Goal: Go to known website: Access a specific website the user already knows

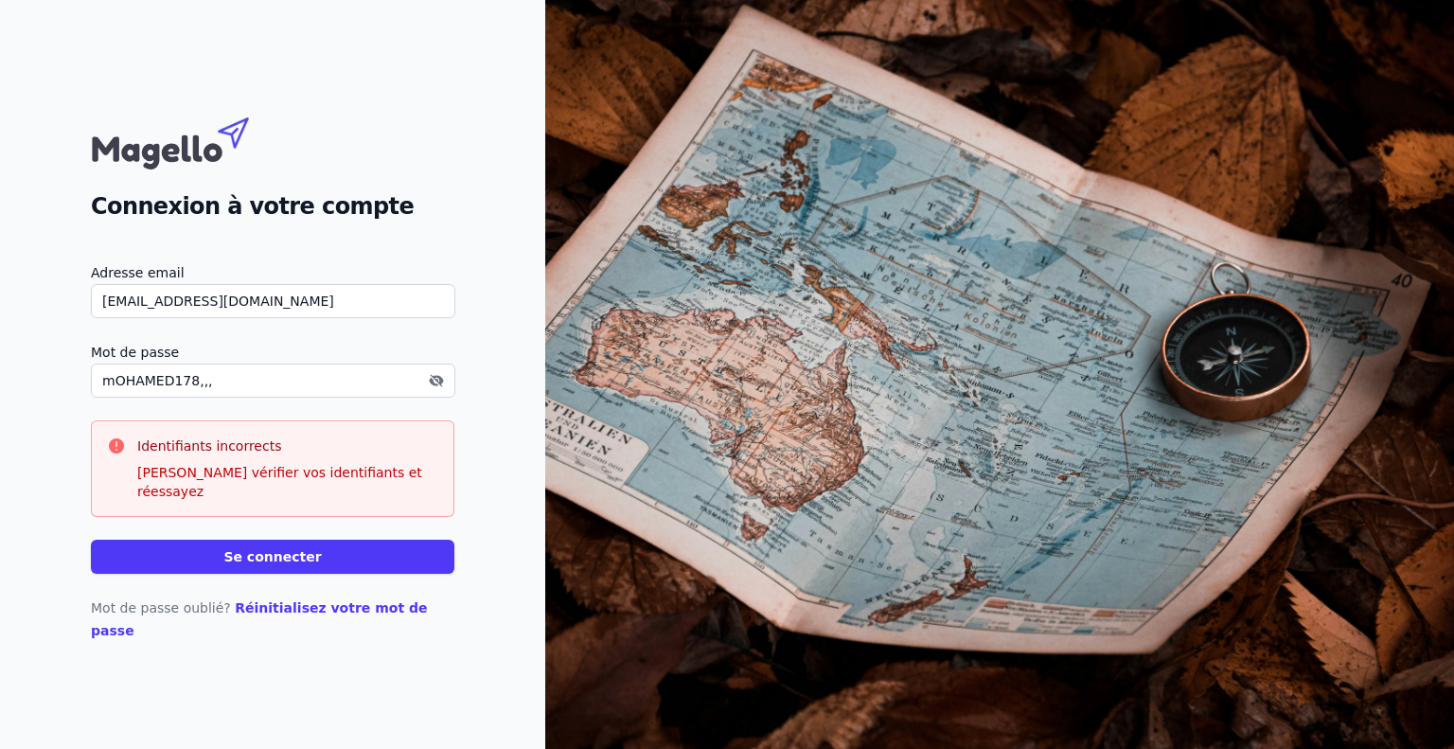
type input "m"
type input "[DEMOGRAPHIC_DATA]!???"
click at [120, 562] on button "Se connecter" at bounding box center [273, 557] width 364 height 34
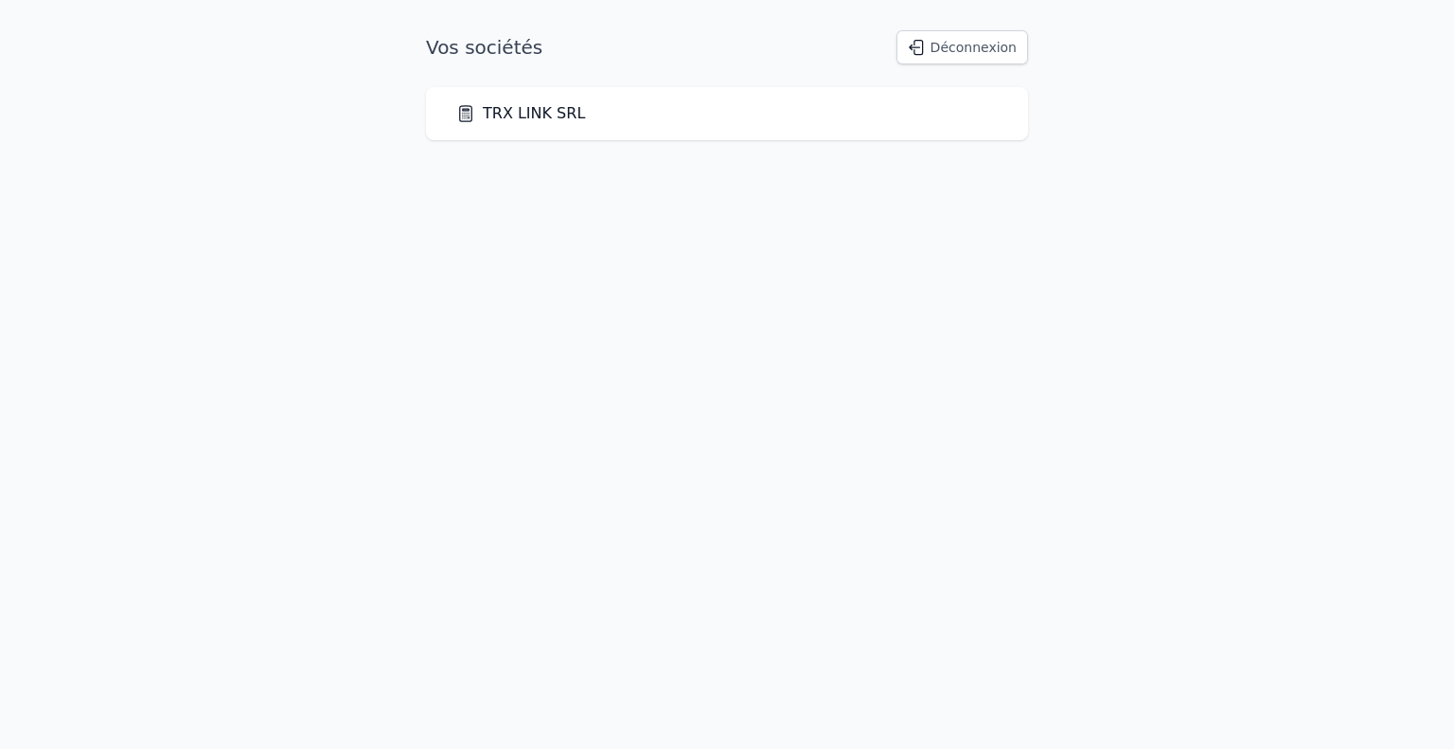
click at [514, 118] on link "TRX LINK SRL" at bounding box center [520, 113] width 129 height 23
